Goal: Transaction & Acquisition: Purchase product/service

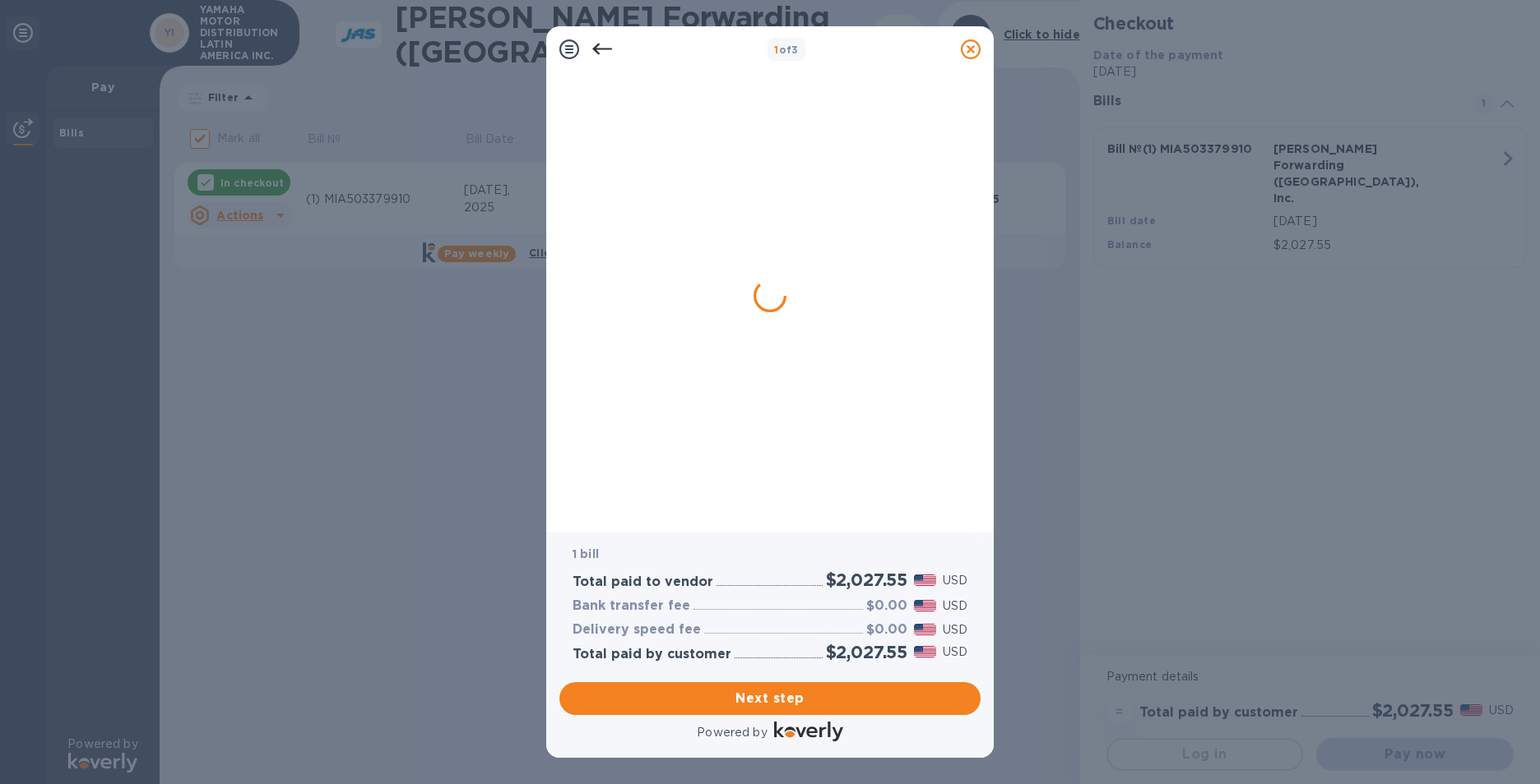
checkbox input "false"
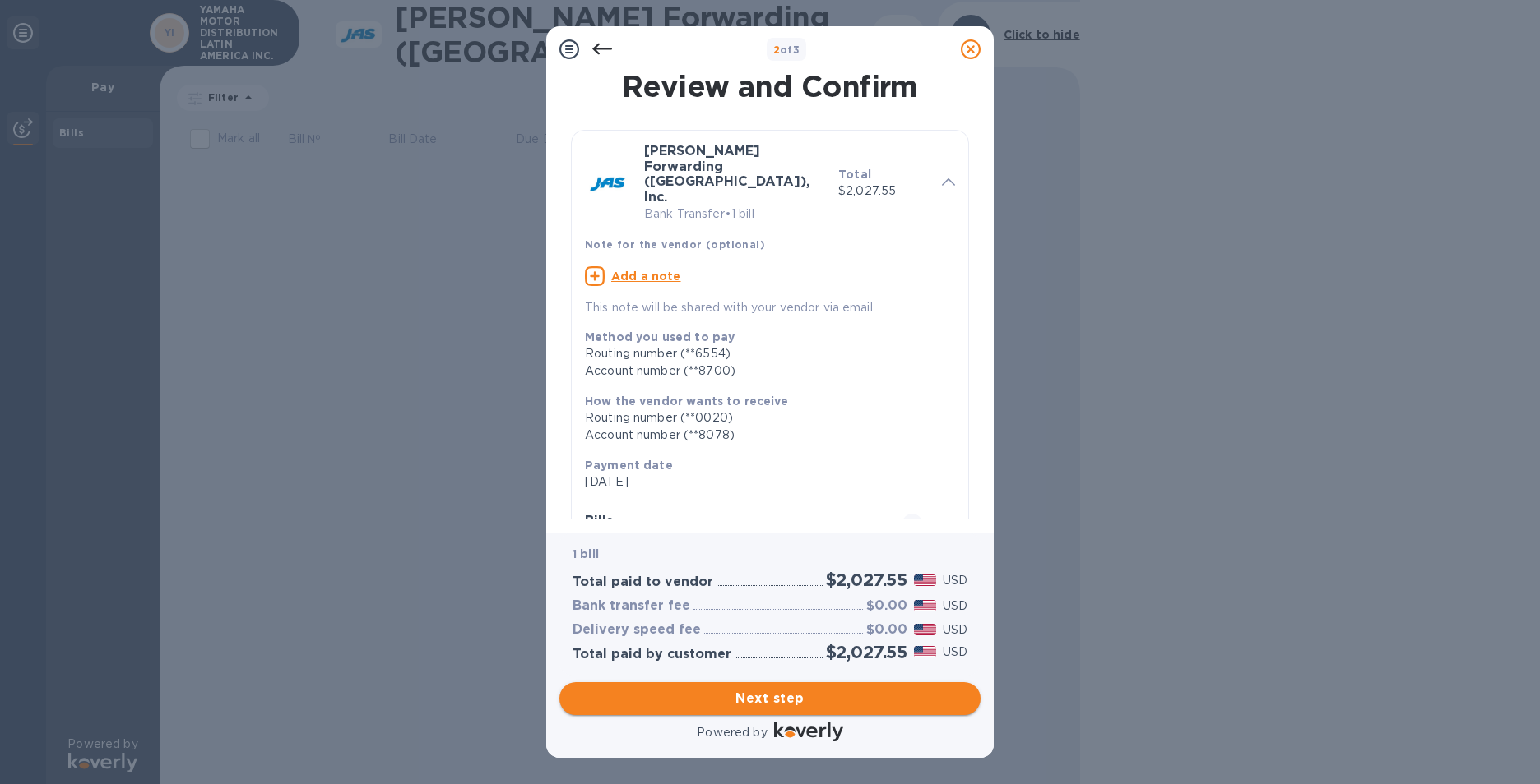
click at [781, 704] on span "Next step" at bounding box center [770, 699] width 395 height 19
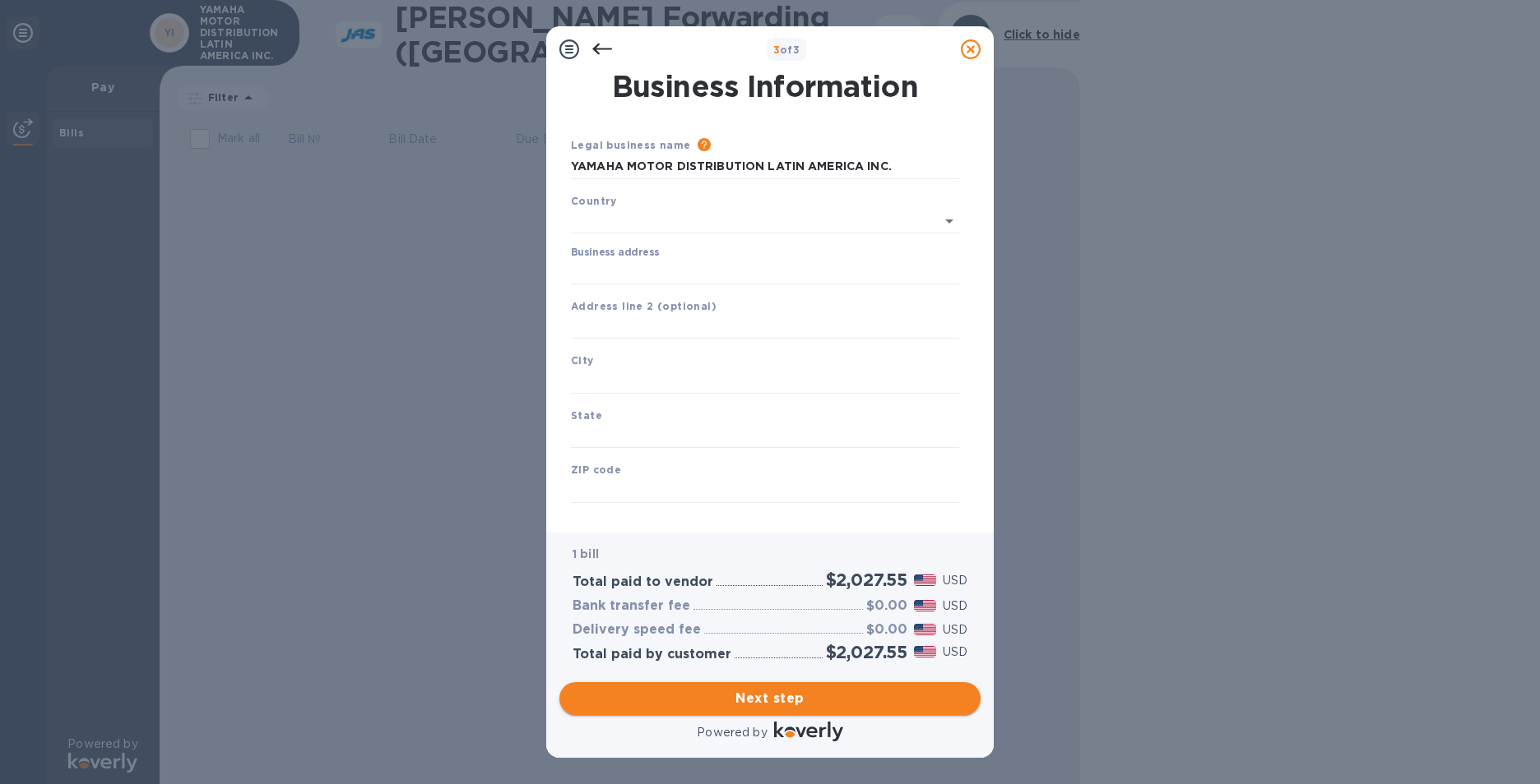
type input "[GEOGRAPHIC_DATA]"
click at [612, 267] on input "Business address" at bounding box center [765, 268] width 388 height 25
type input "[STREET_ADDRESS]. Suite 790."
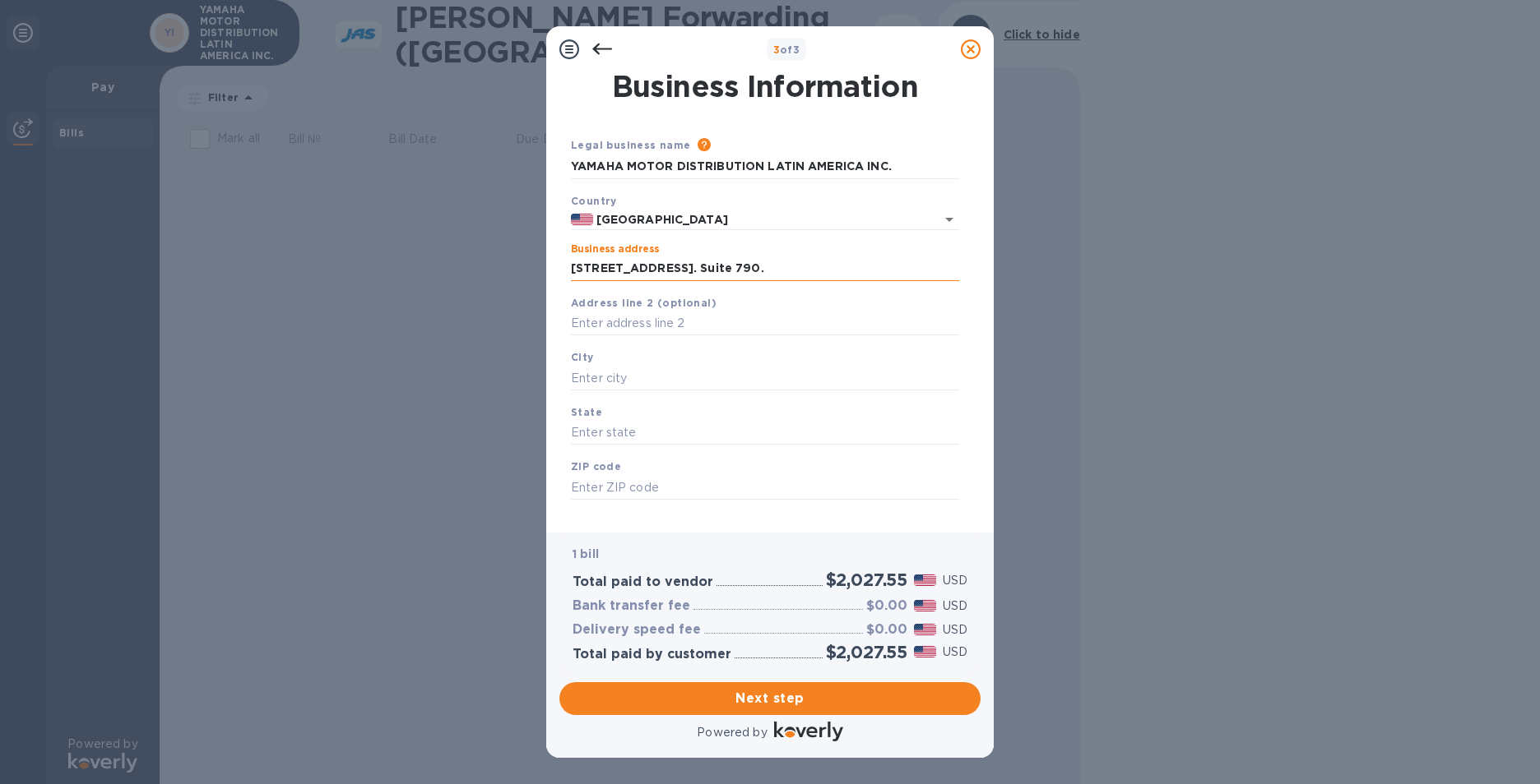
type input "[GEOGRAPHIC_DATA]"
type input "FL"
type input "33126"
click at [650, 370] on input "[GEOGRAPHIC_DATA]" at bounding box center [765, 378] width 388 height 25
type input "[GEOGRAPHIC_DATA]"
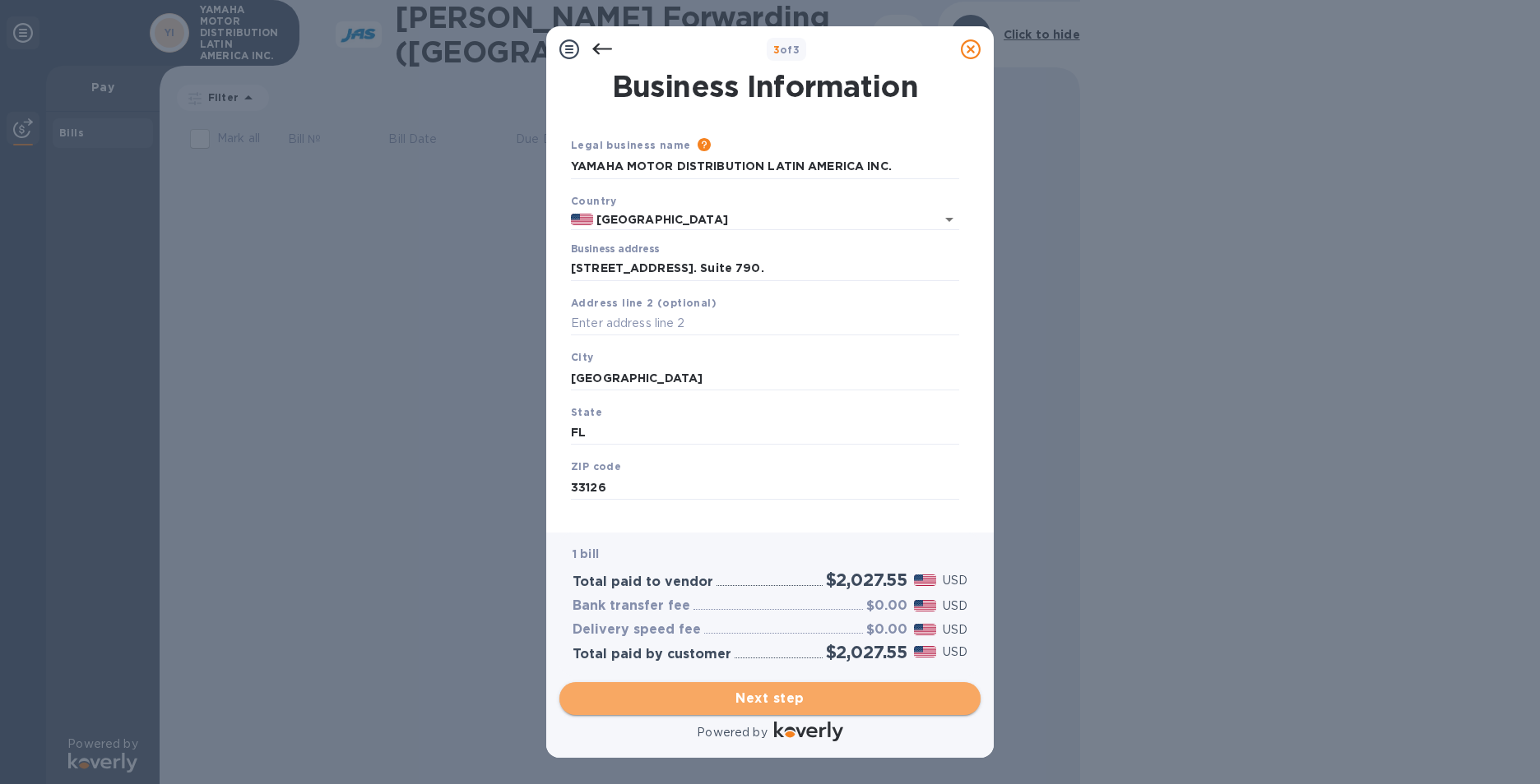
click at [778, 695] on span "Next step" at bounding box center [770, 699] width 395 height 19
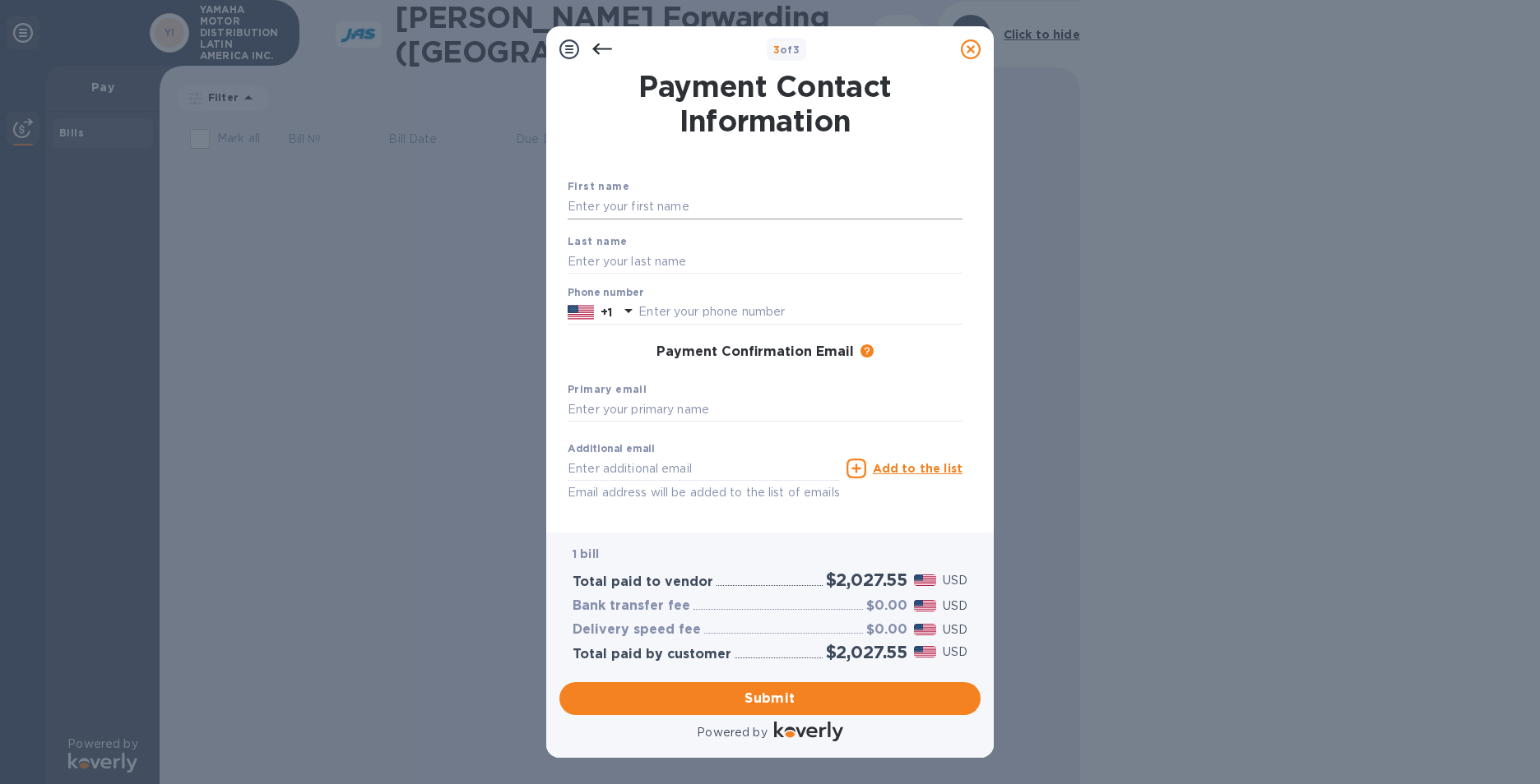
click at [630, 201] on input "text" at bounding box center [765, 207] width 395 height 25
type input "[PERSON_NAME]"
type input "3052655905"
type input "[PERSON_NAME][EMAIL_ADDRESS][DOMAIN_NAME]"
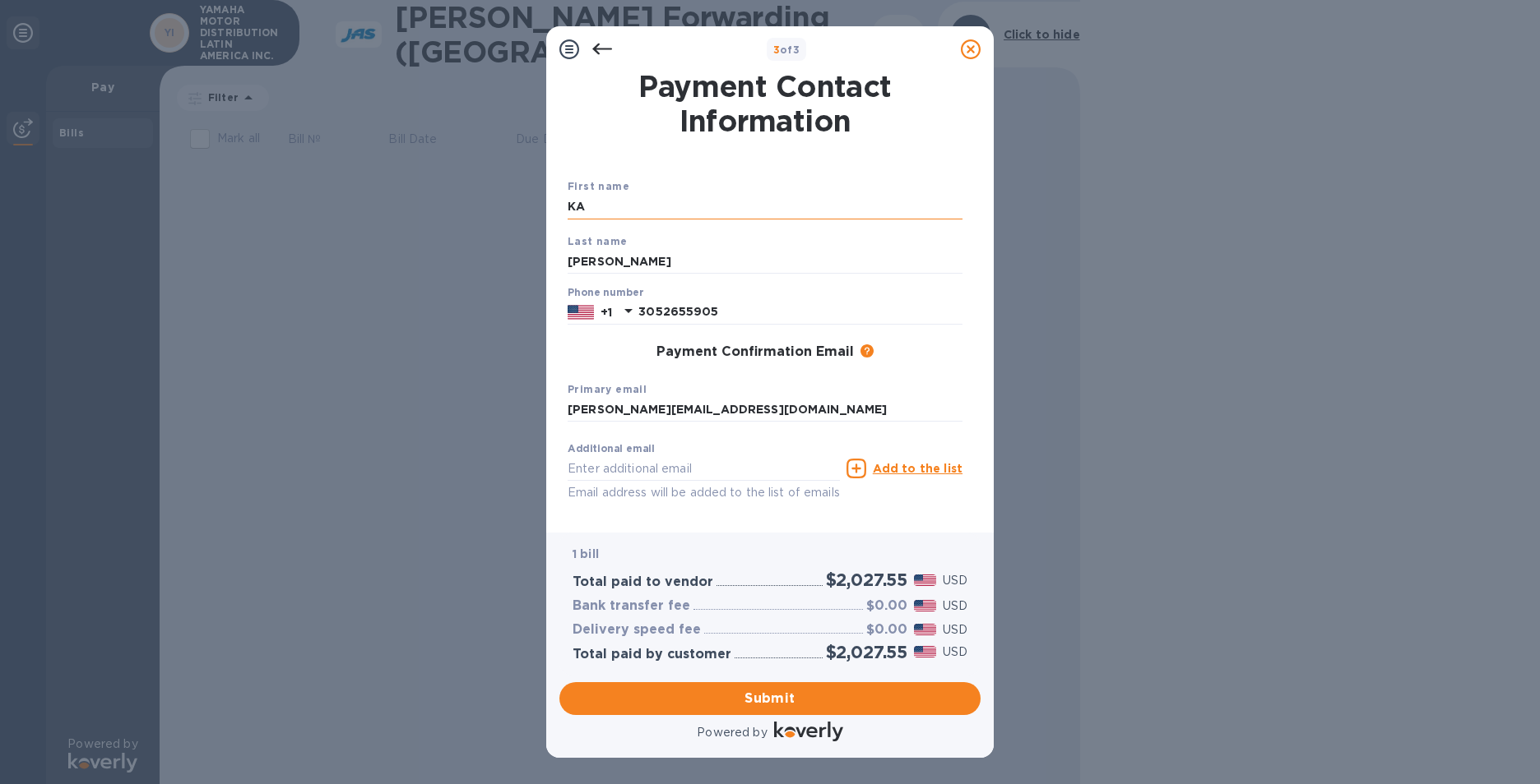
type input "K"
type input "[PERSON_NAME]"
click at [768, 697] on span "Submit" at bounding box center [770, 699] width 395 height 19
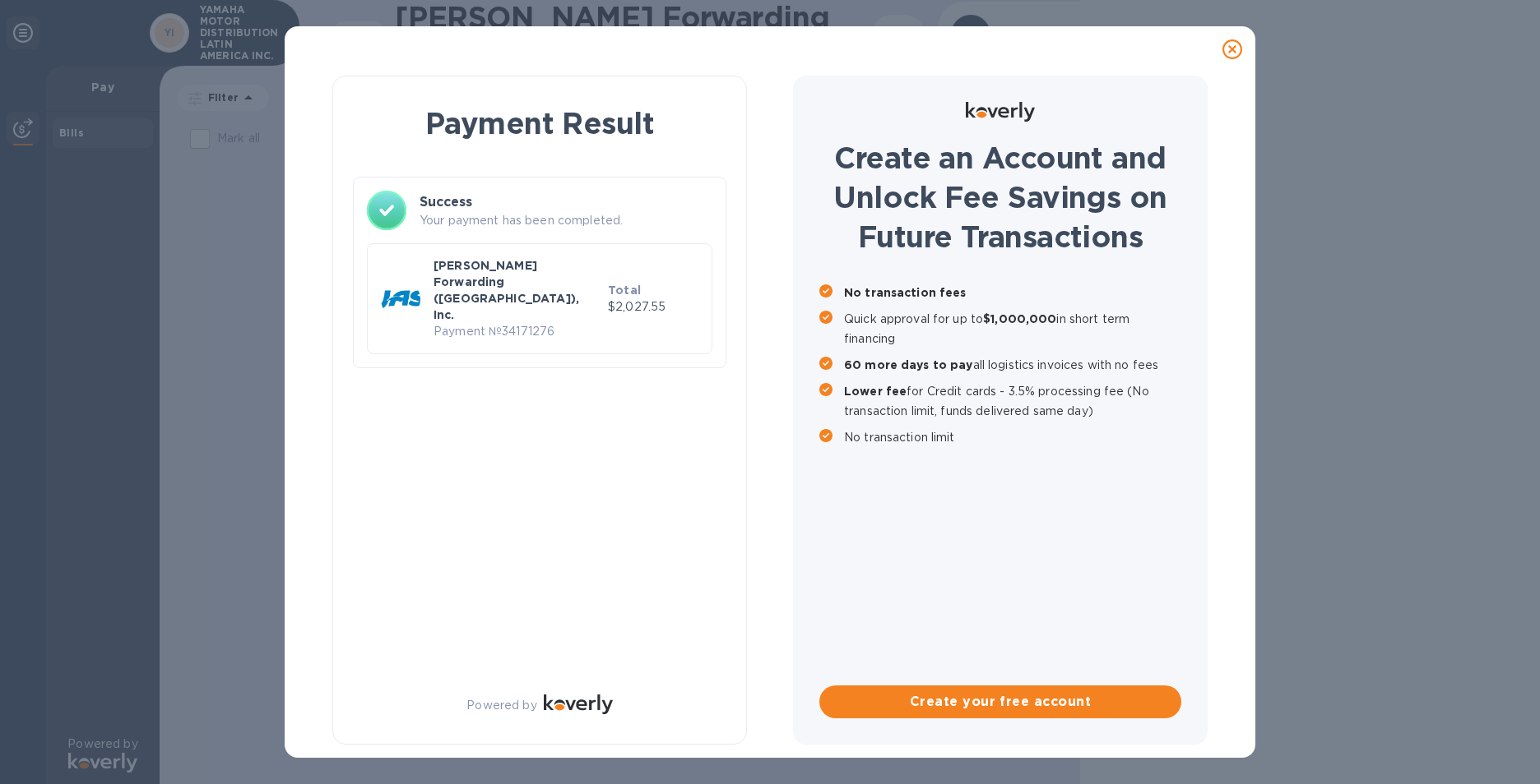
click at [1480, 406] on div "Payment Result Success Your payment has been completed. [PERSON_NAME] Forwardin…" at bounding box center [770, 392] width 1540 height 784
click at [648, 364] on div "Payment Result Success Your payment has been completed. [PERSON_NAME] Forwardin…" at bounding box center [540, 410] width 414 height 669
click at [646, 366] on div "Payment Result Success Your payment has been completed. [PERSON_NAME] Forwardin…" at bounding box center [540, 410] width 414 height 669
click at [1111, 639] on div "Create an Account and Unlock Fee Savings on Future Transactions No transaction …" at bounding box center [1000, 410] width 414 height 669
